Goal: Communication & Community: Answer question/provide support

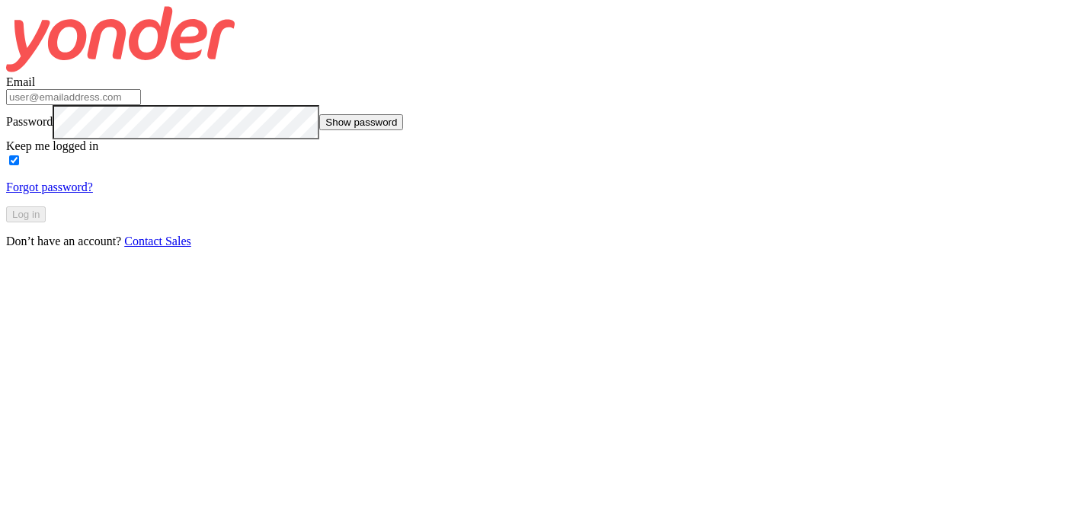
click at [141, 105] on input "Email" at bounding box center [73, 97] width 135 height 16
type input "[EMAIL_ADDRESS][DOMAIN_NAME]"
click button "Log in" at bounding box center [26, 215] width 40 height 16
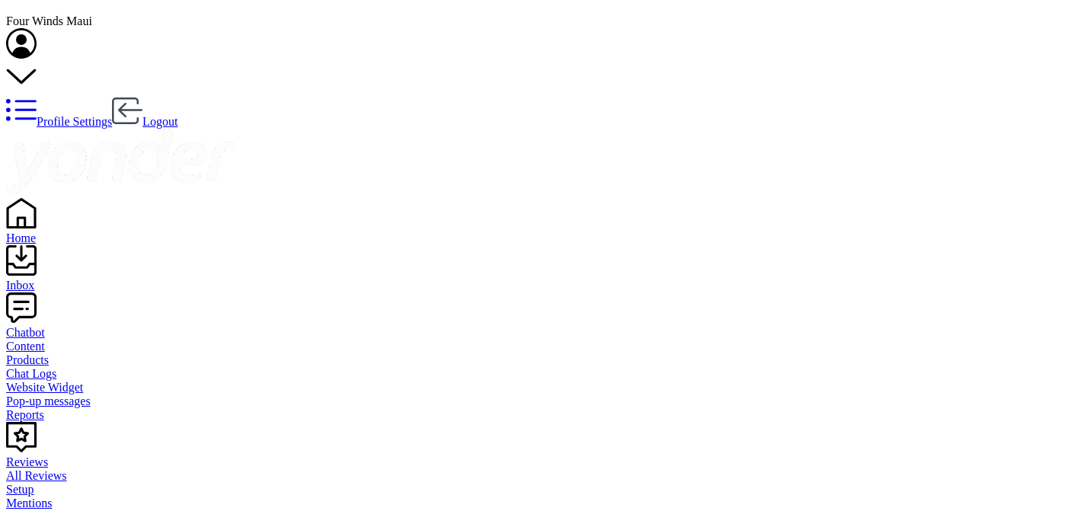
scroll to position [1, 0]
click at [46, 278] on div "Inbox" at bounding box center [534, 285] width 1057 height 14
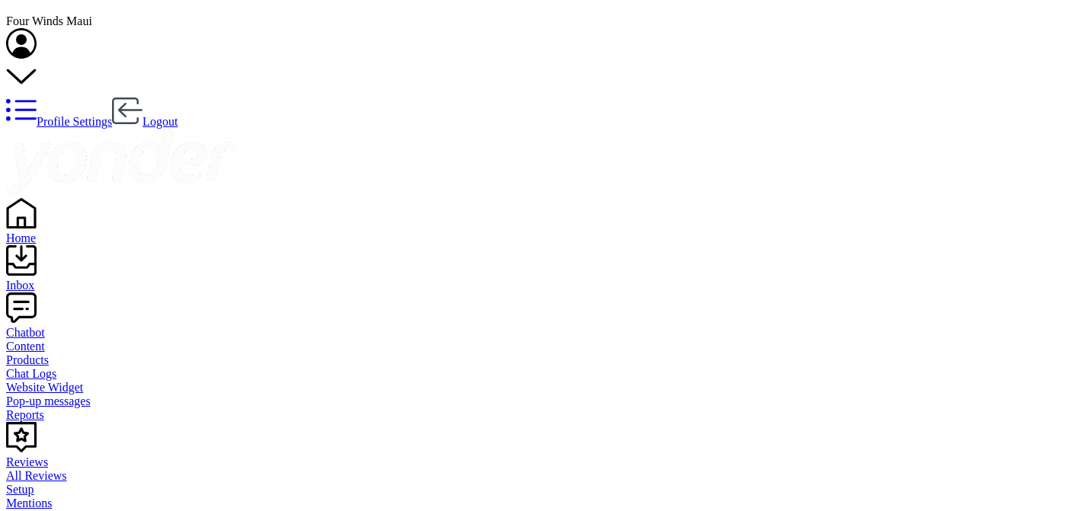
scroll to position [72, 0]
